Goal: Navigation & Orientation: Find specific page/section

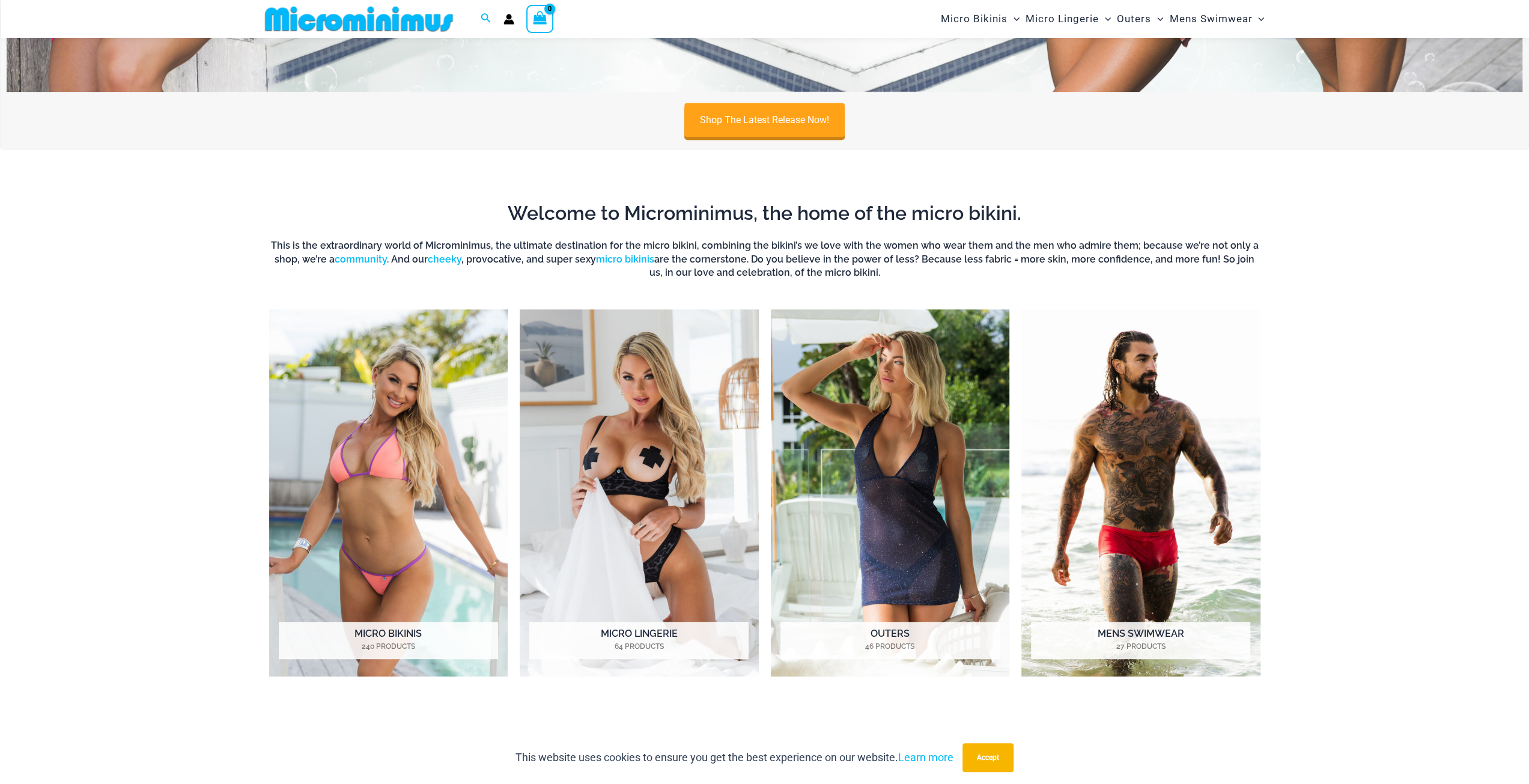
scroll to position [531, 0]
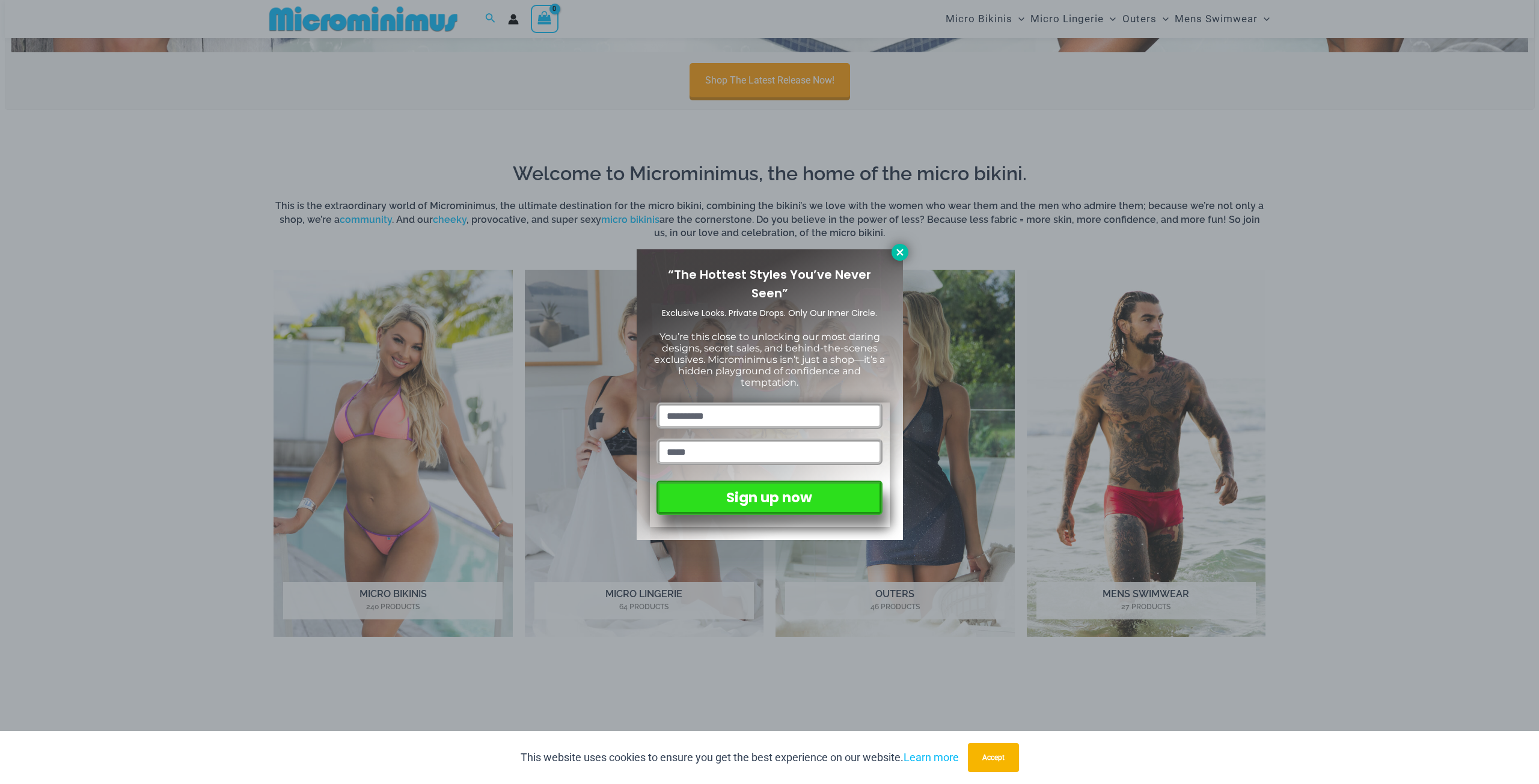
click at [900, 256] on icon at bounding box center [900, 252] width 11 height 11
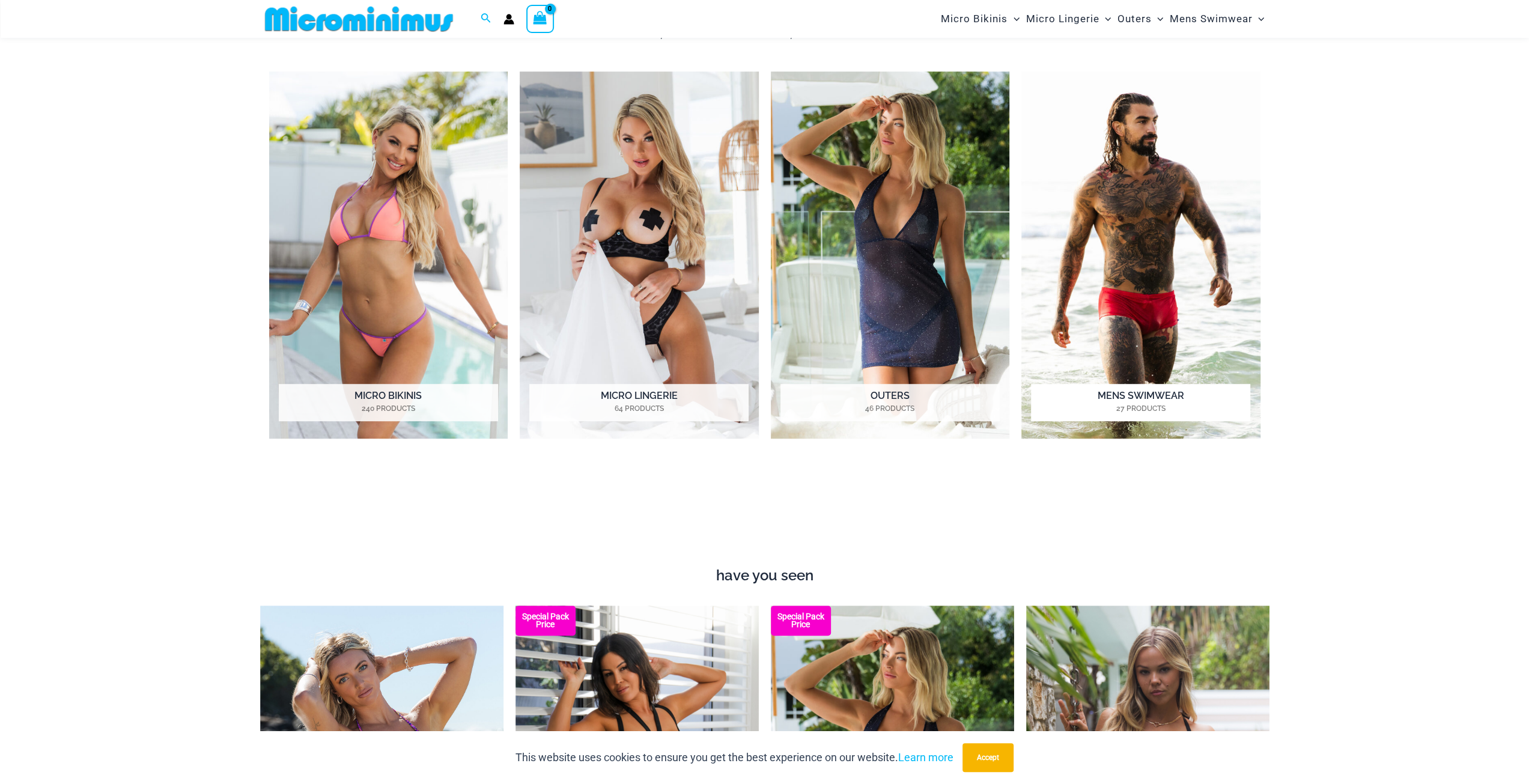
scroll to position [772, 0]
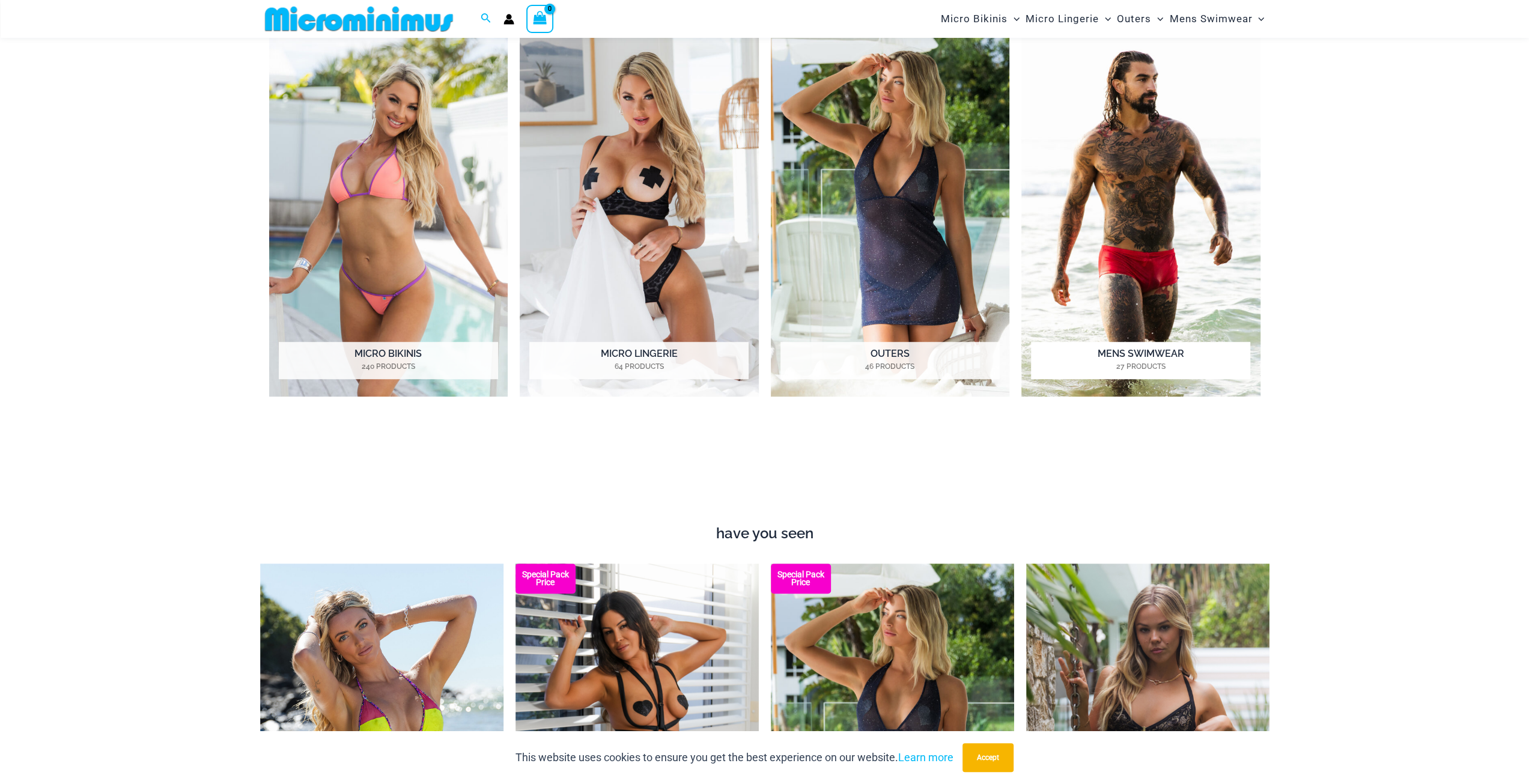
click at [1184, 362] on mark "27 Products" at bounding box center [1140, 366] width 219 height 11
